Goal: Information Seeking & Learning: Learn about a topic

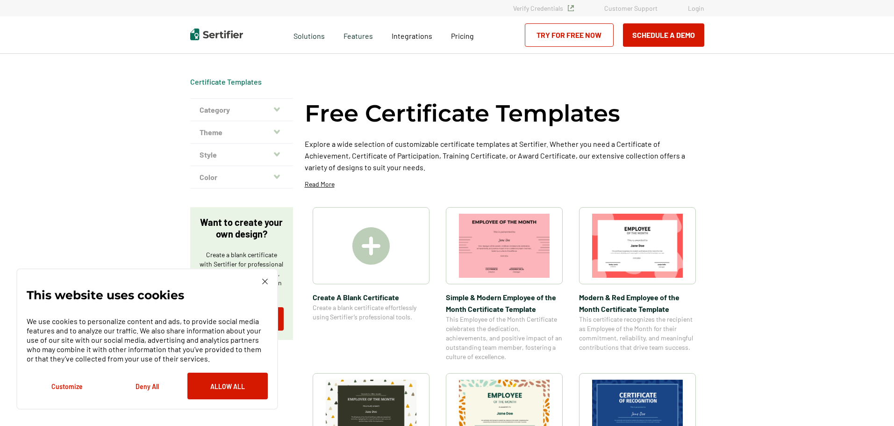
click at [278, 131] on icon "button" at bounding box center [277, 131] width 6 height 4
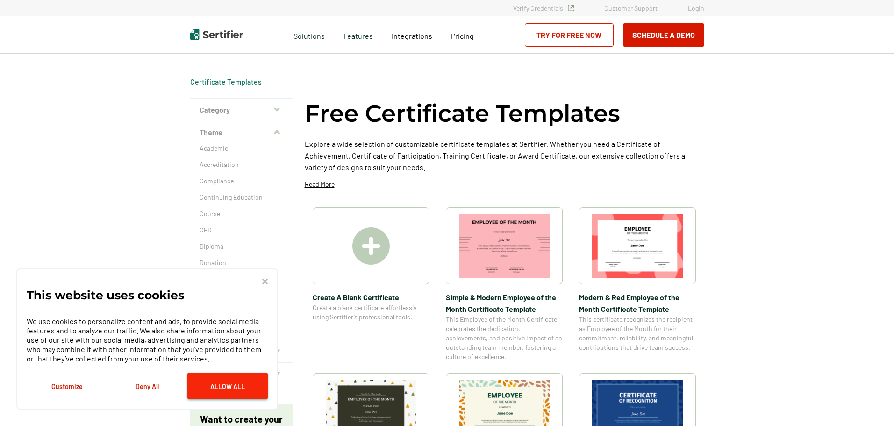
click at [211, 391] on button "Allow All" at bounding box center [227, 385] width 80 height 27
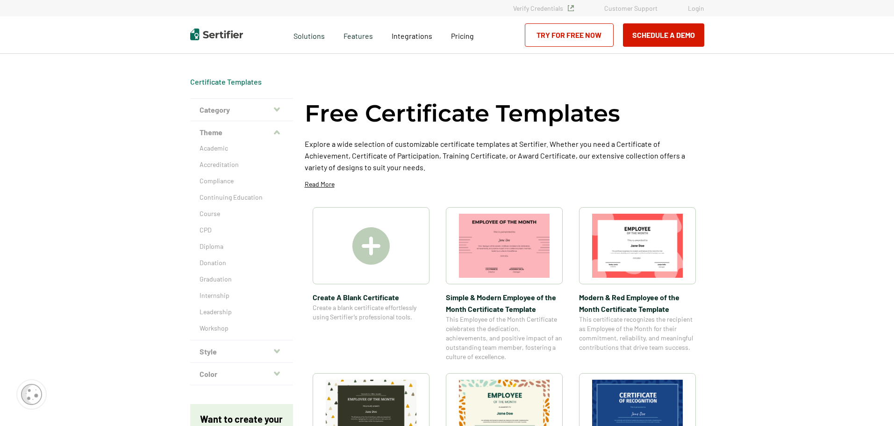
click at [278, 111] on icon "button" at bounding box center [277, 109] width 6 height 7
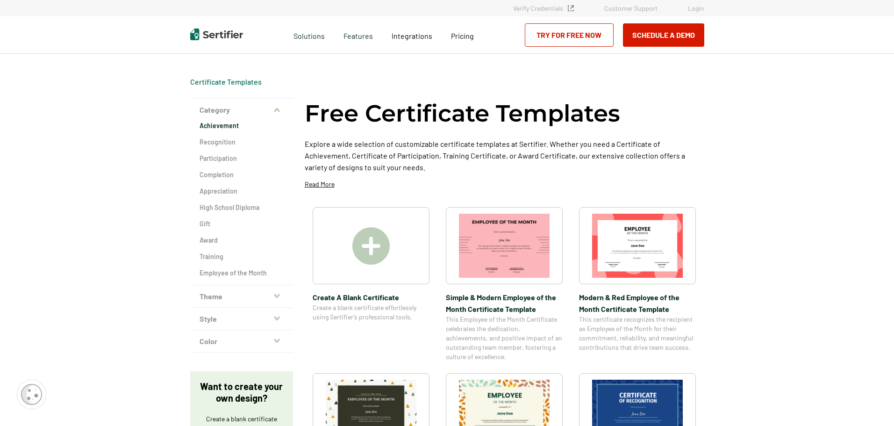
click at [230, 126] on h2 "Achievement" at bounding box center [241, 125] width 84 height 9
